Goal: Task Accomplishment & Management: Manage account settings

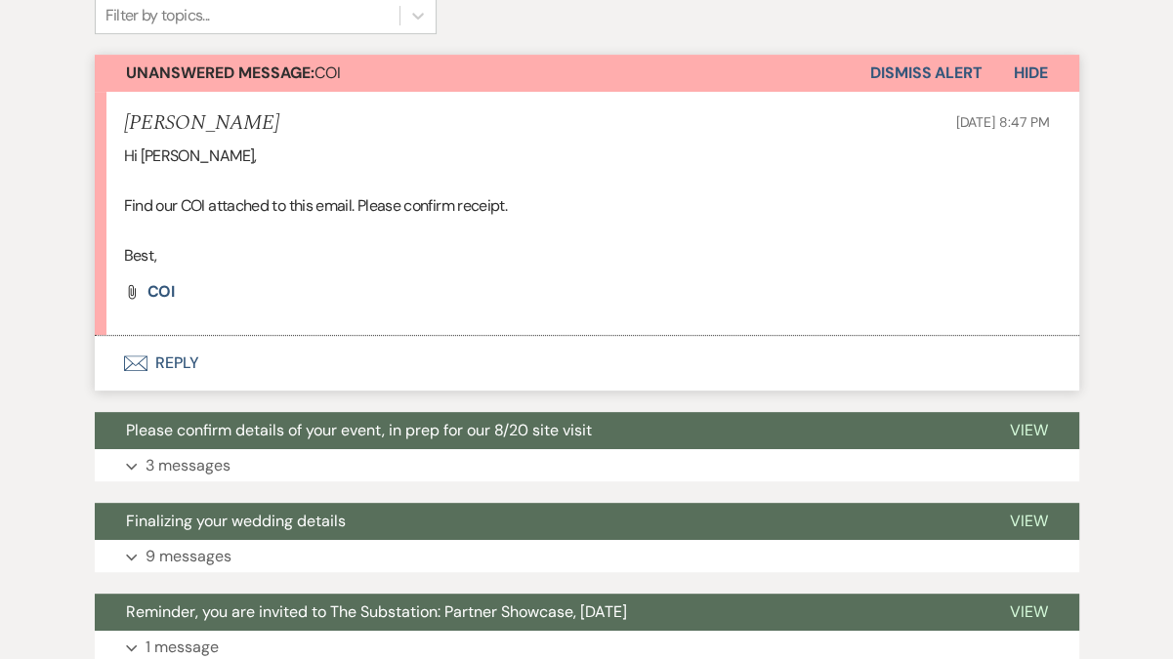
scroll to position [504, 0]
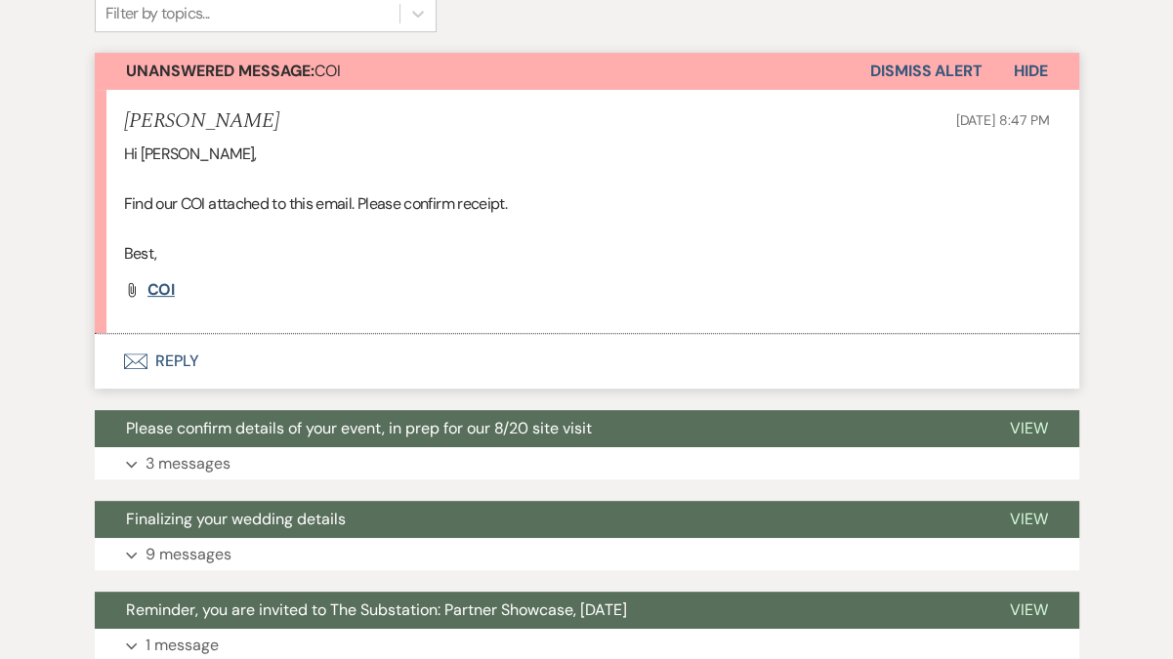
click at [163, 293] on span "COI" at bounding box center [162, 289] width 28 height 21
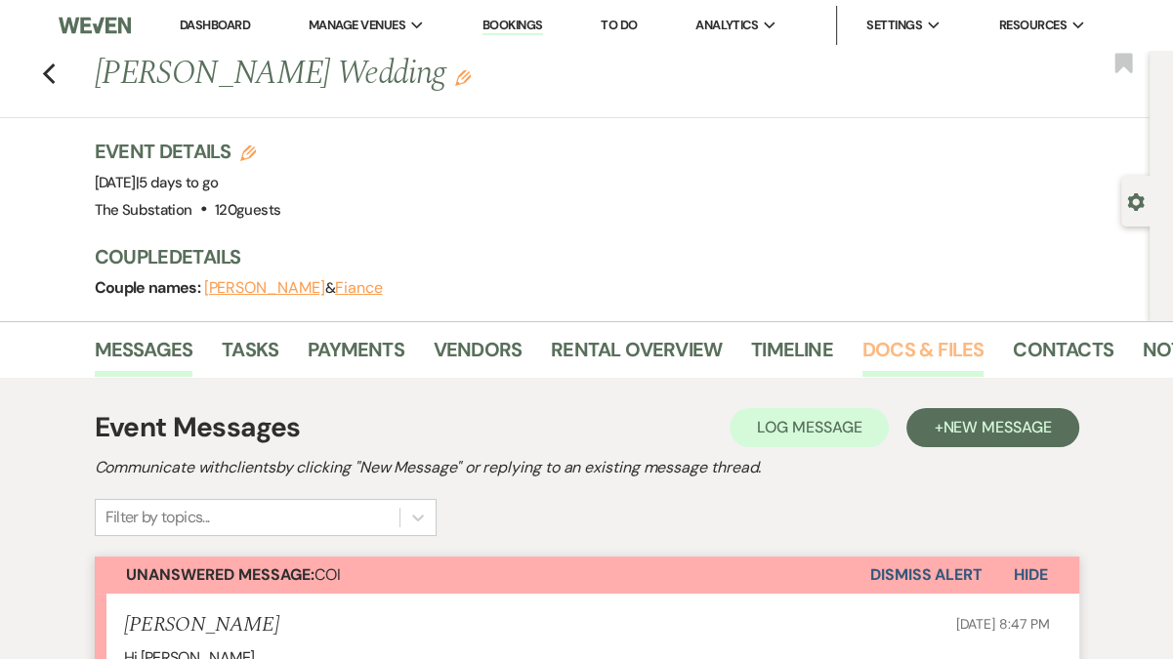
click at [929, 351] on link "Docs & Files" at bounding box center [923, 355] width 121 height 43
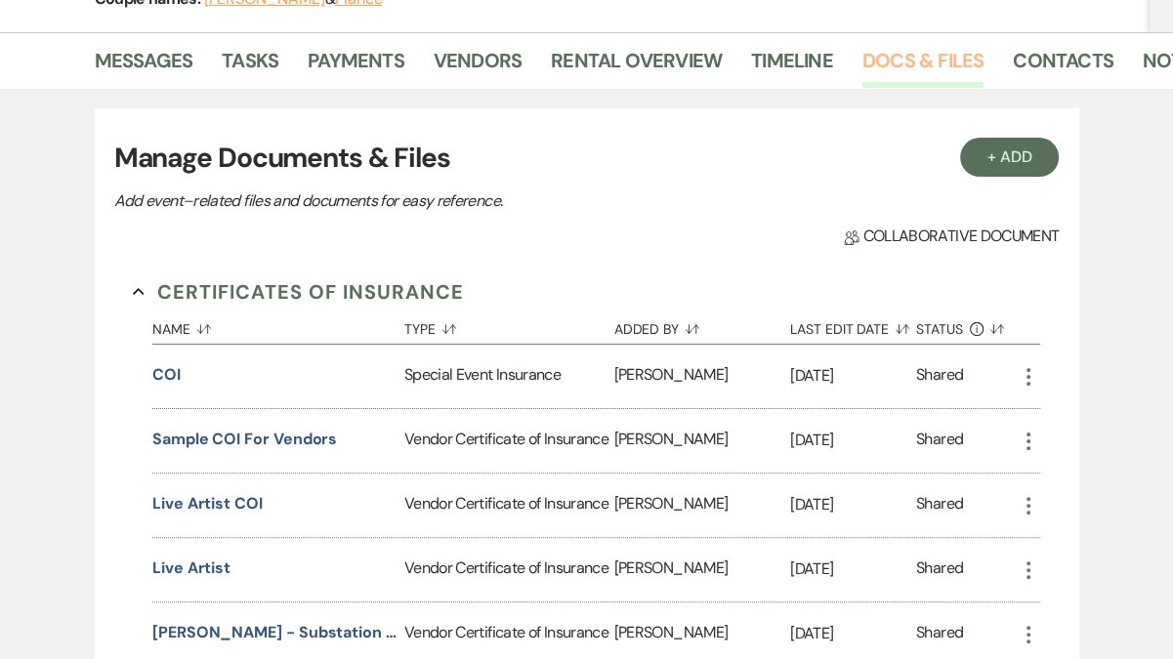
scroll to position [314, 0]
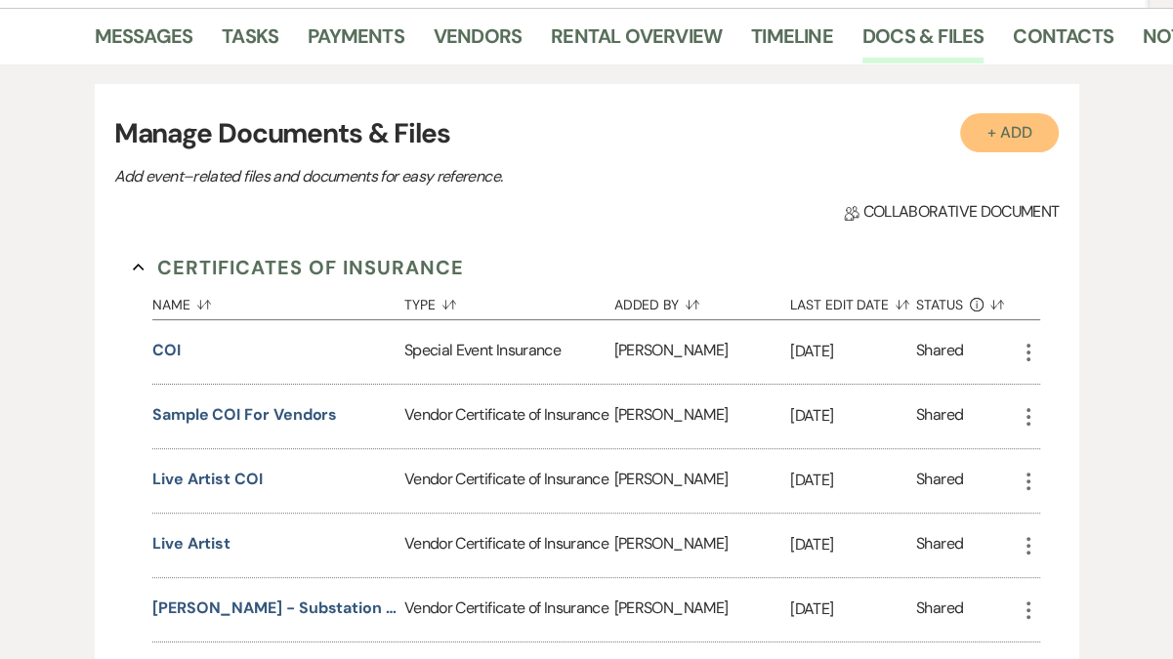
click at [1007, 126] on button "+ Add" at bounding box center [1010, 132] width 100 height 39
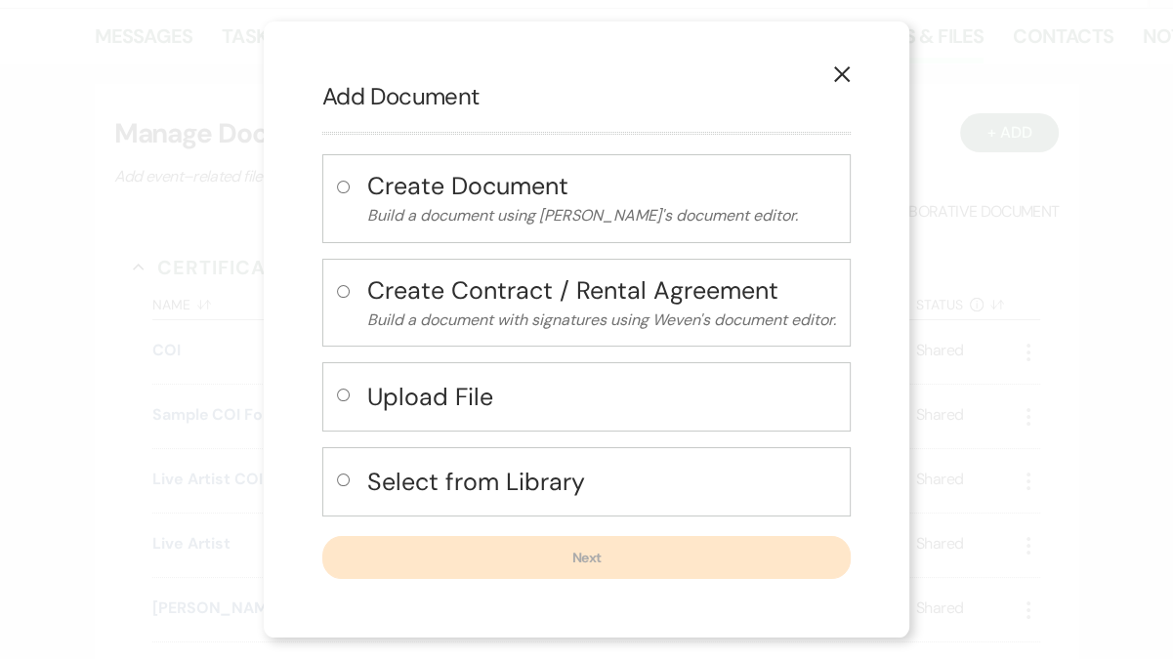
click at [448, 399] on h4 "Upload File" at bounding box center [601, 397] width 469 height 34
radio input "true"
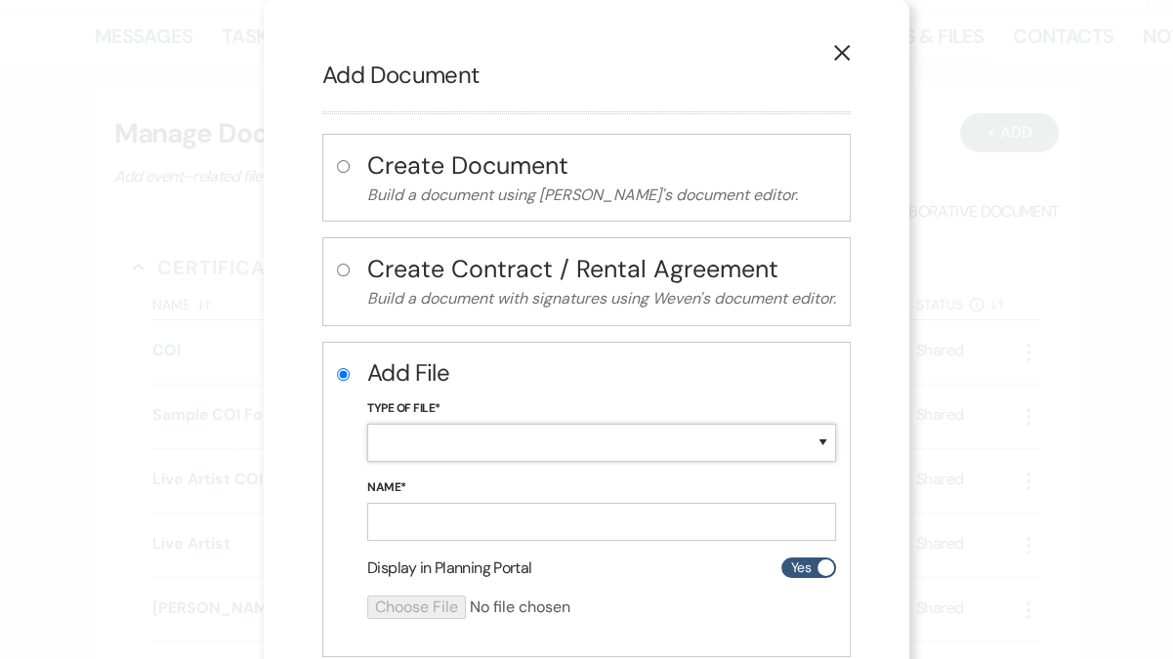
click at [451, 437] on select "Special Event Insurance Vendor Certificate of Insurance Contracts / Rental Agre…" at bounding box center [601, 443] width 469 height 38
select select "18"
click at [367, 424] on select "Special Event Insurance Vendor Certificate of Insurance Contracts / Rental Agre…" at bounding box center [601, 443] width 469 height 38
click at [462, 527] on input "Name*" at bounding box center [601, 522] width 469 height 38
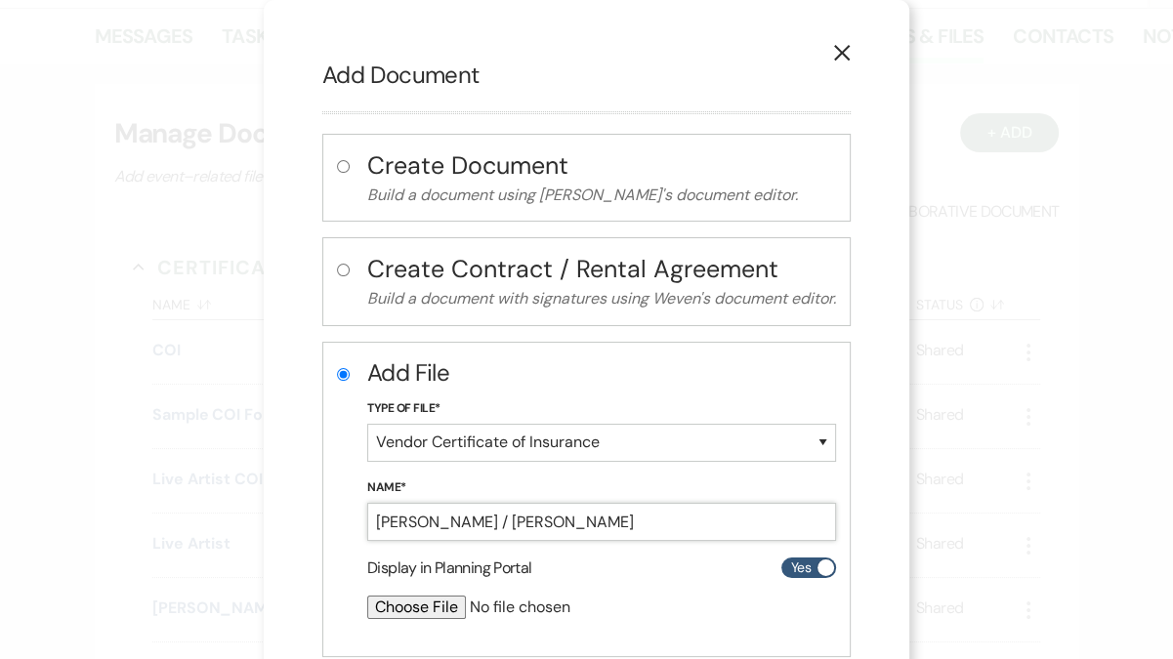
type input "Voltaire / Stephanie"
click at [437, 607] on input "file" at bounding box center [549, 607] width 365 height 23
type input "C:\fakepath\COI Voltaire.pdf"
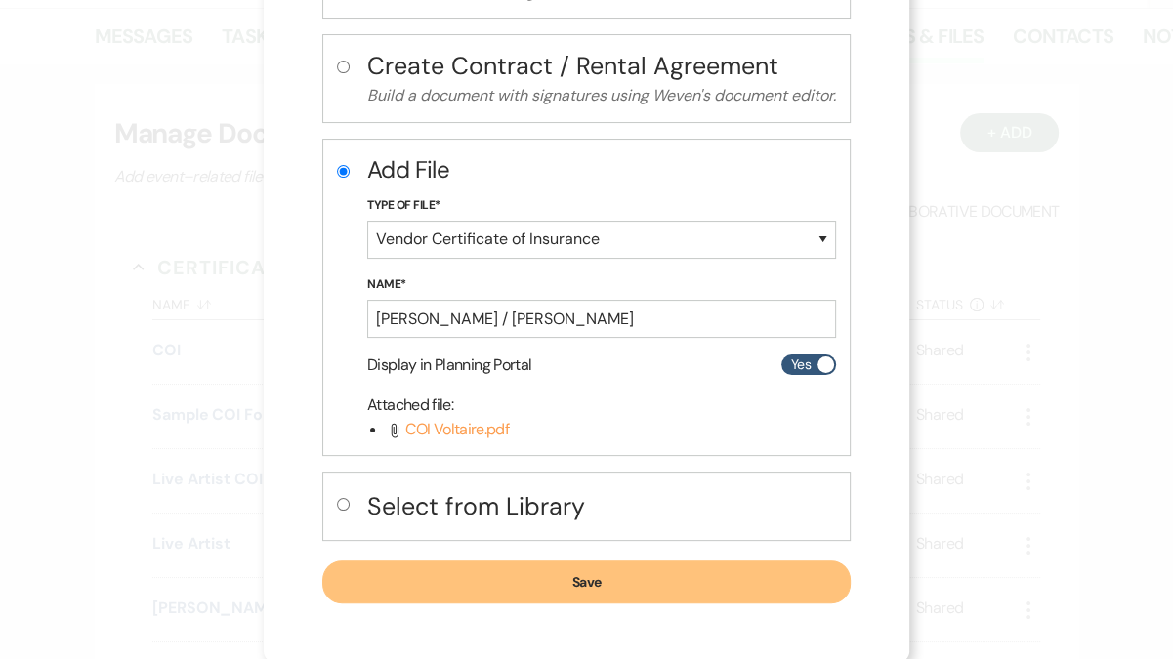
click at [584, 583] on button "Save" at bounding box center [586, 582] width 528 height 43
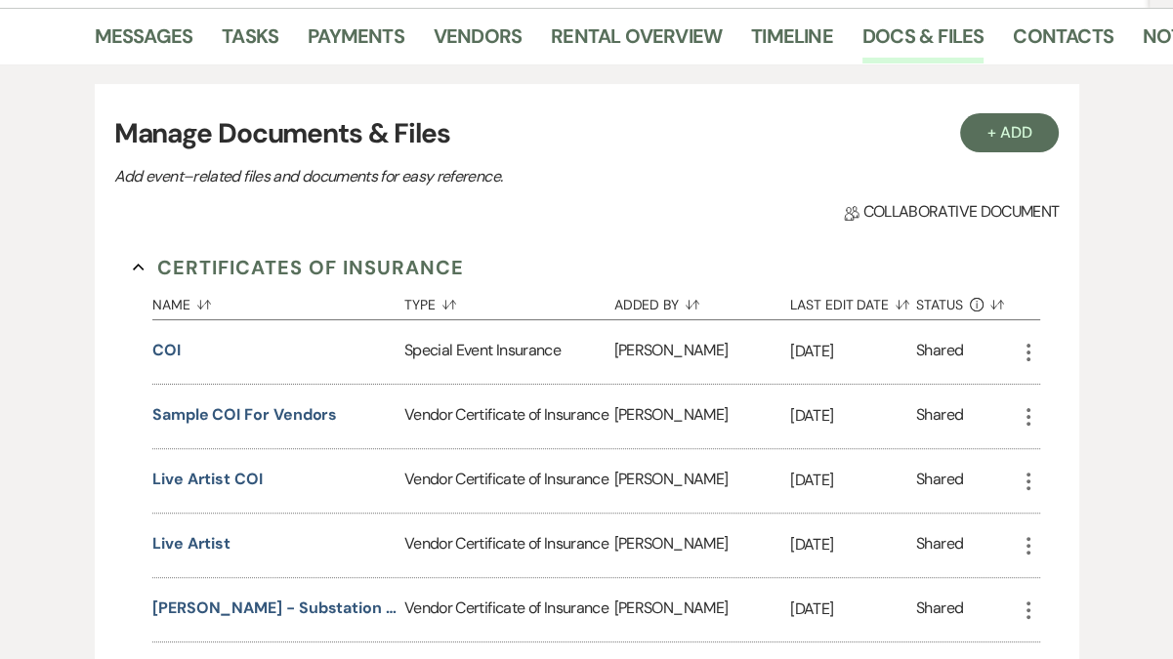
scroll to position [204, 0]
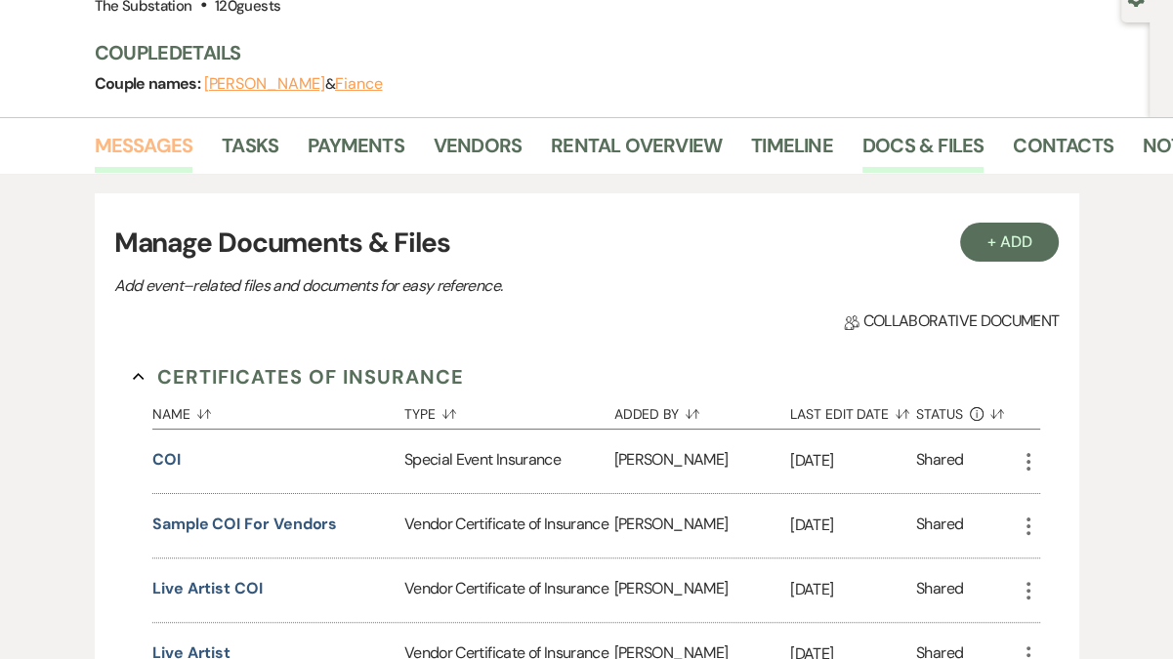
click at [161, 143] on link "Messages" at bounding box center [144, 151] width 99 height 43
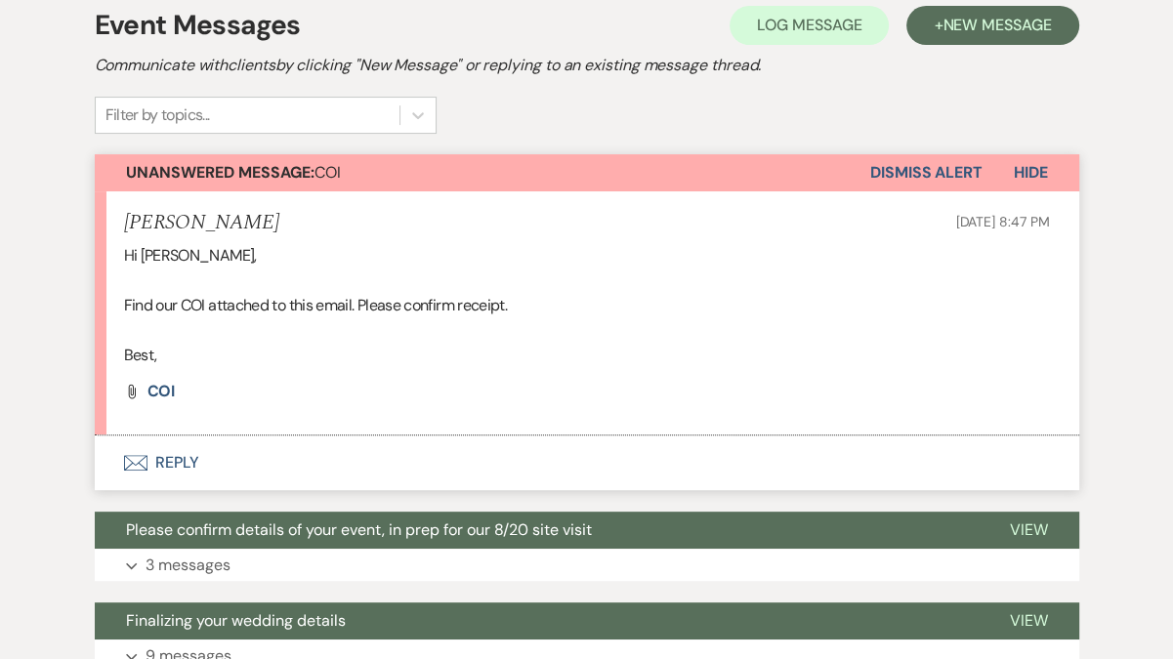
scroll to position [403, 0]
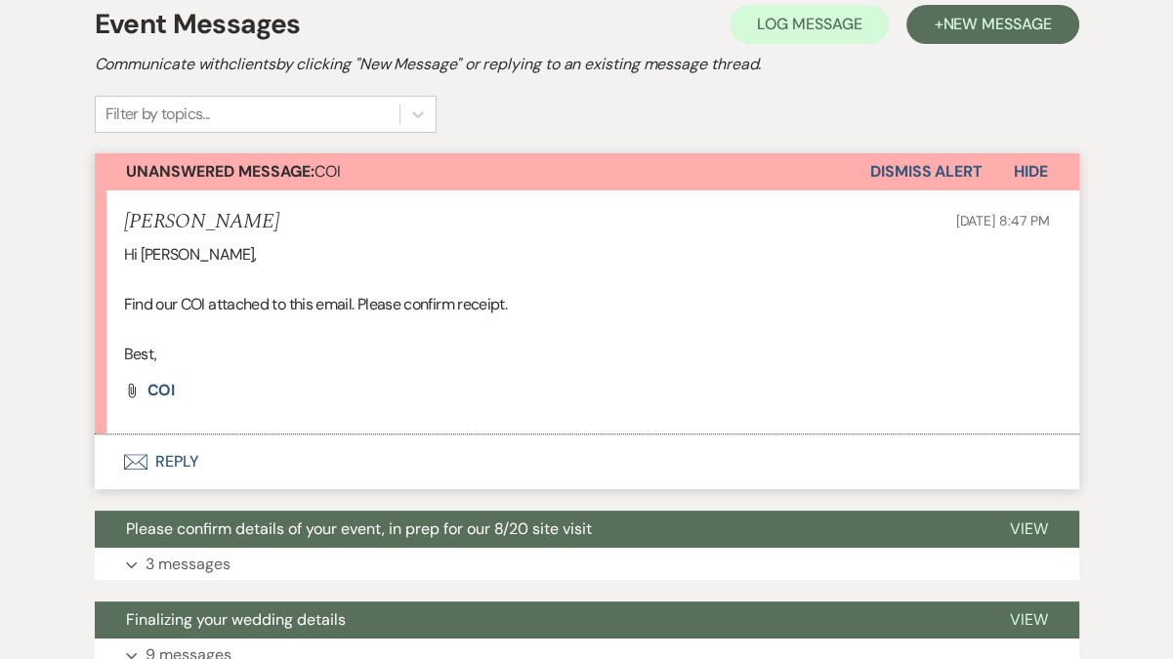
click at [177, 474] on button "Envelope Reply" at bounding box center [587, 462] width 985 height 55
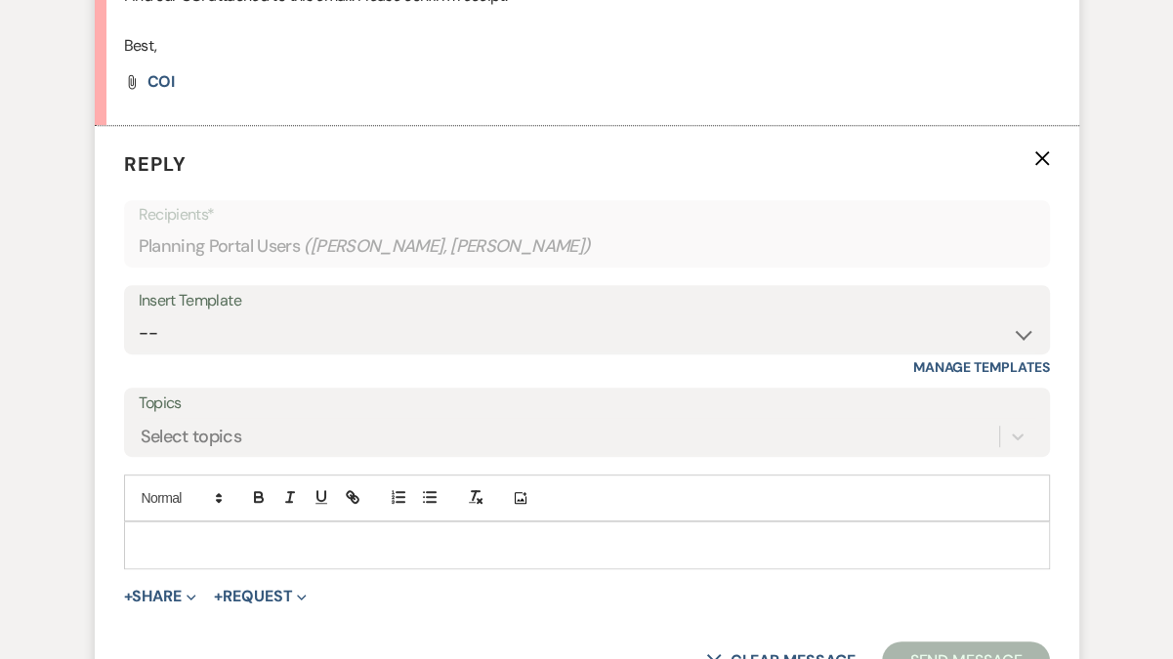
scroll to position [733, 0]
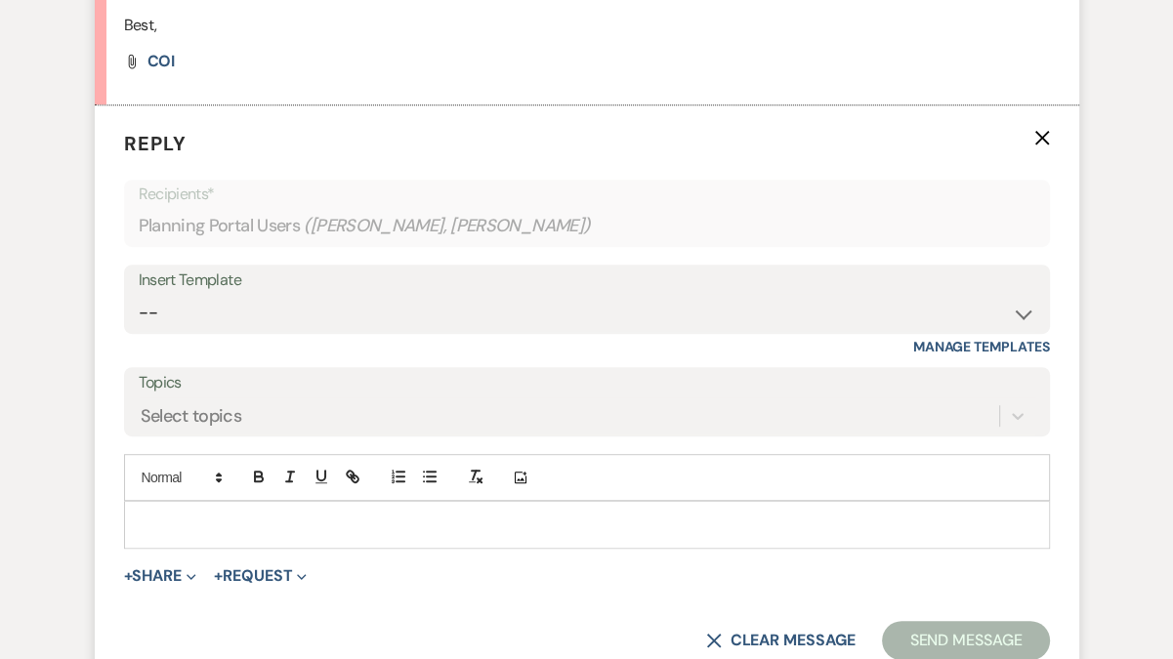
click at [176, 514] on p at bounding box center [587, 524] width 895 height 21
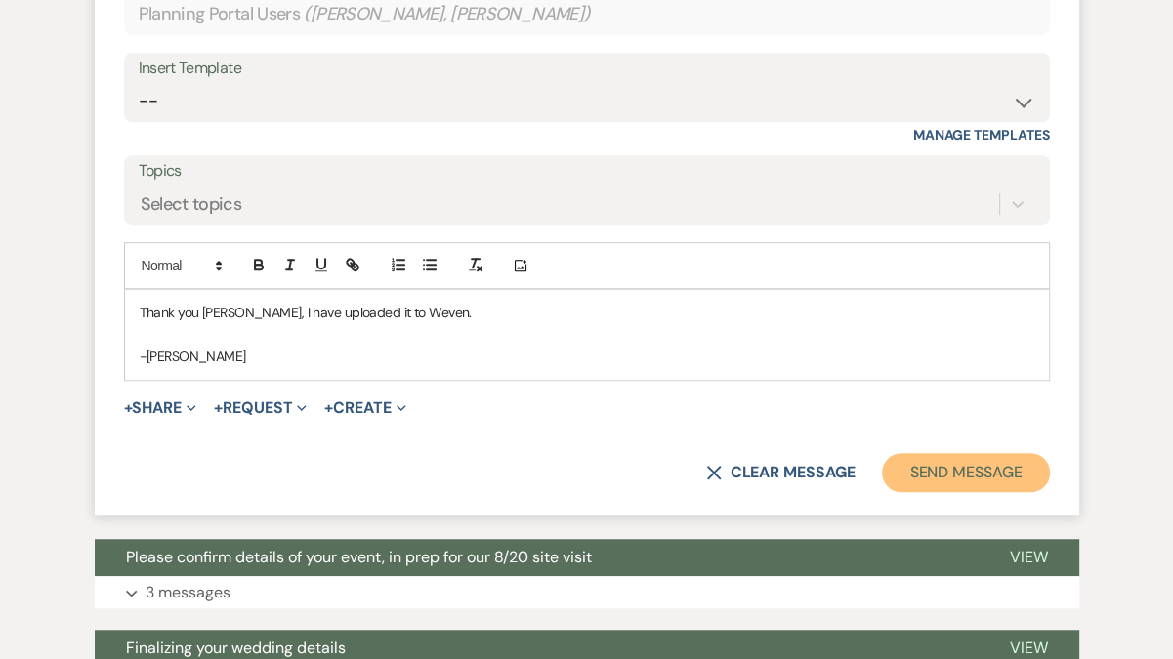
click at [952, 480] on button "Send Message" at bounding box center [965, 472] width 167 height 39
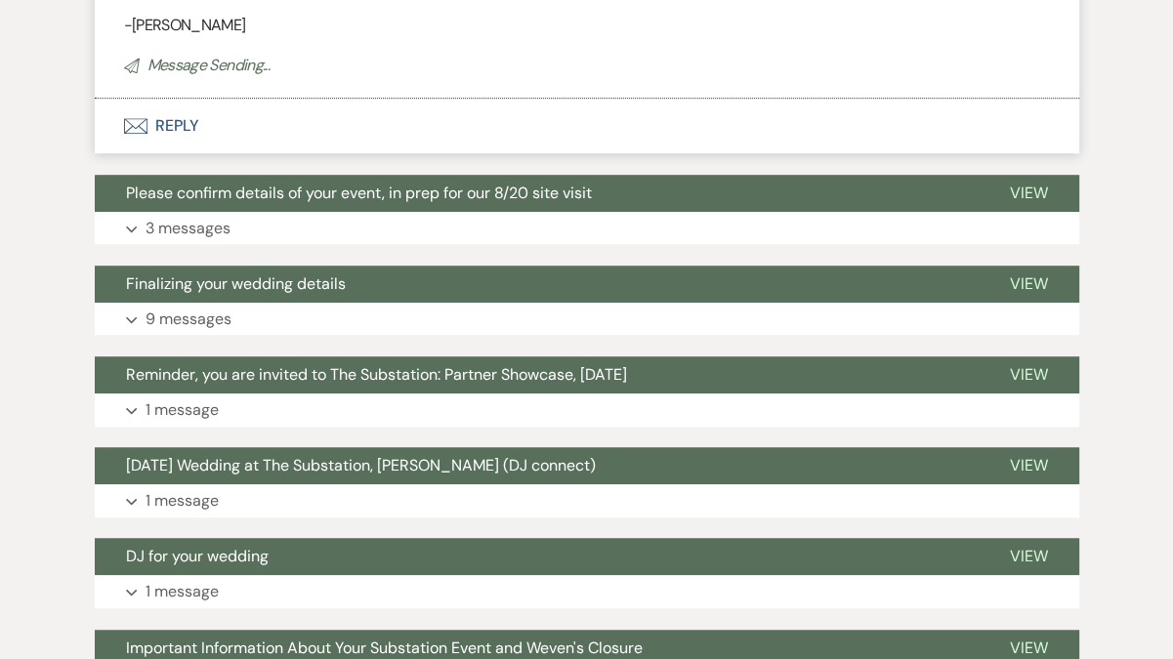
scroll to position [1150, 0]
